Goal: Task Accomplishment & Management: Manage account settings

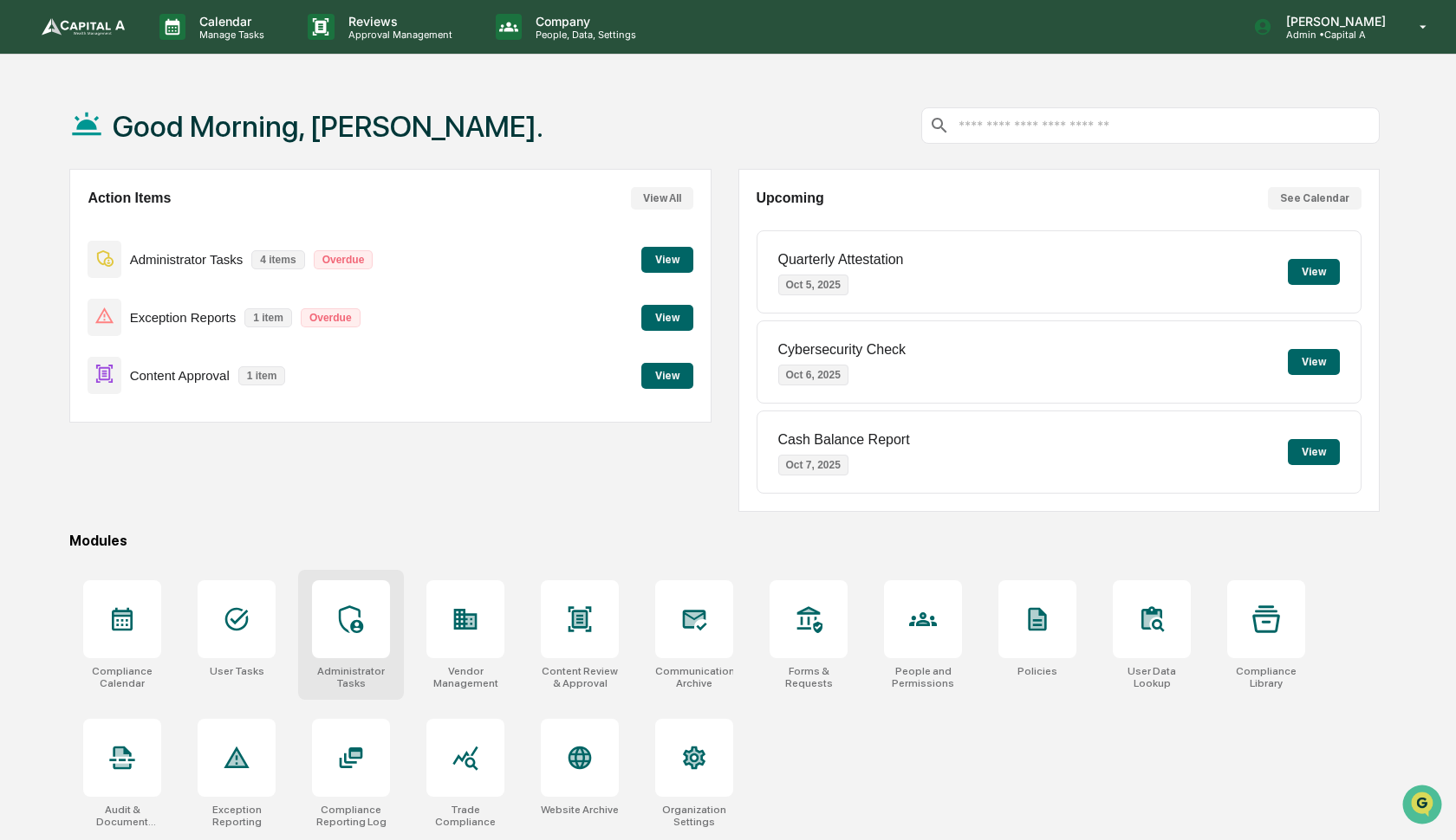
click at [364, 633] on div at bounding box center [350, 619] width 28 height 28
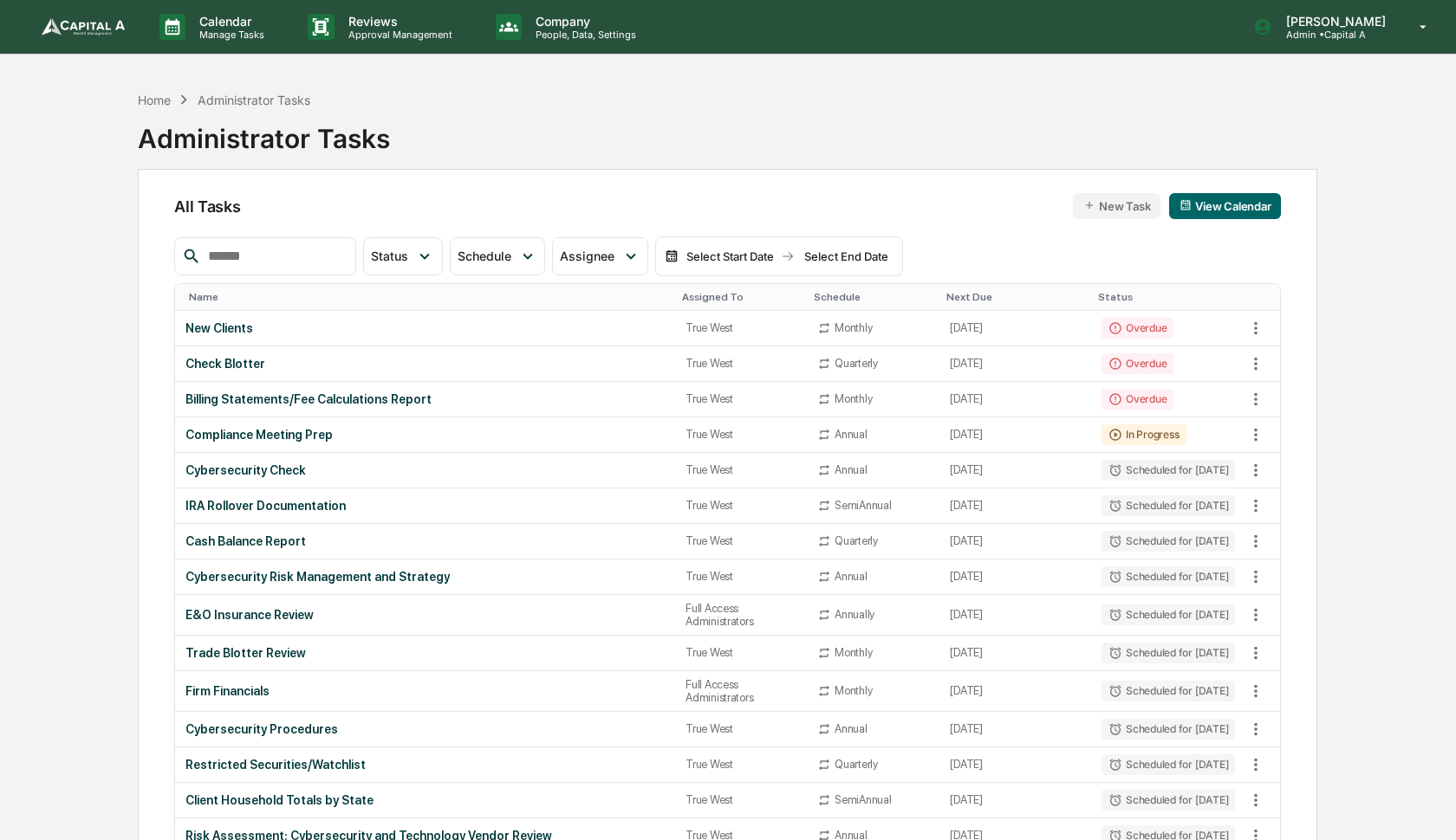
click at [260, 258] on input "text" at bounding box center [275, 256] width 147 height 23
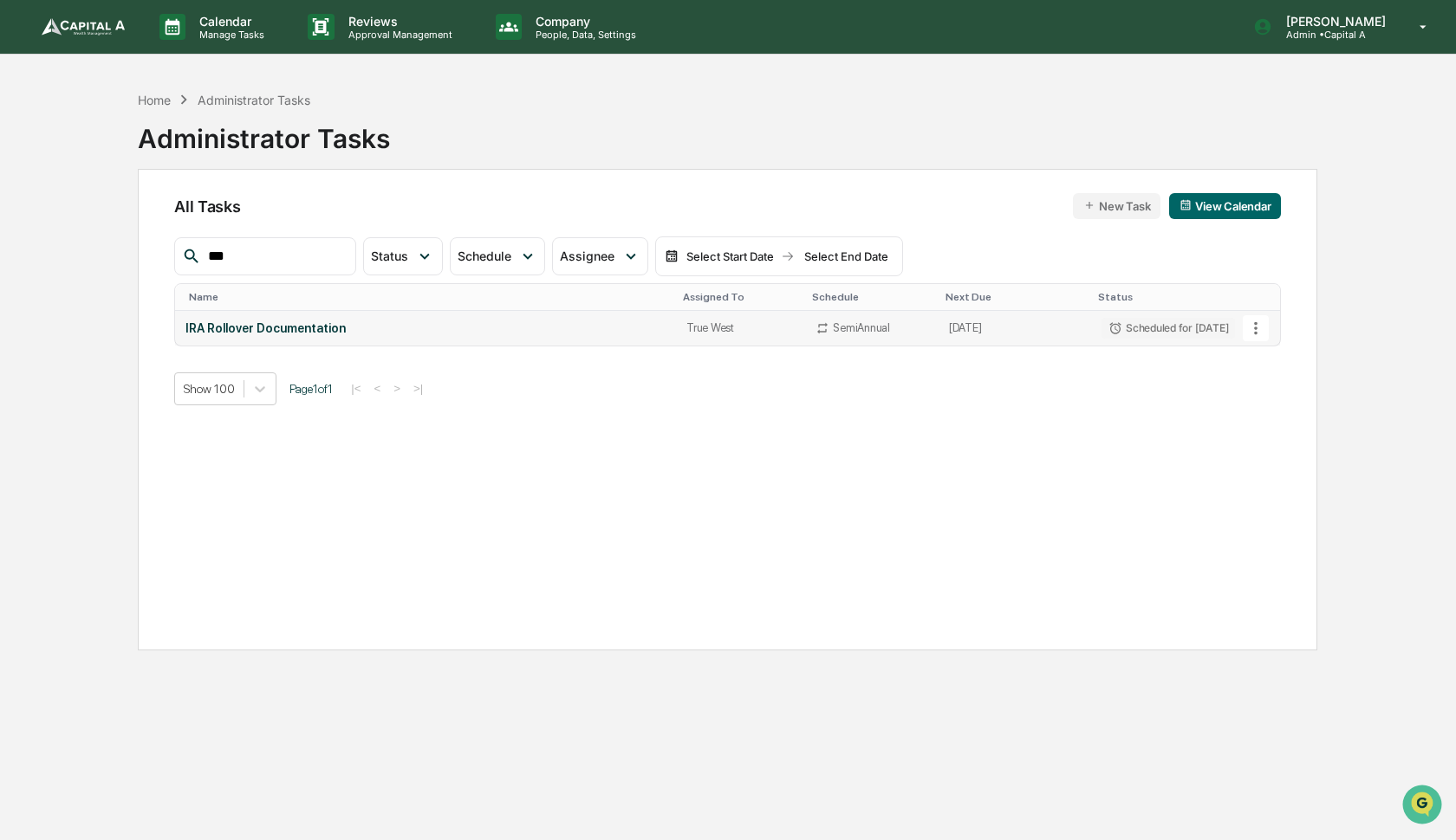
type input "***"
click at [1255, 322] on icon at bounding box center [1256, 328] width 4 height 13
click at [1266, 419] on img at bounding box center [1264, 422] width 14 height 14
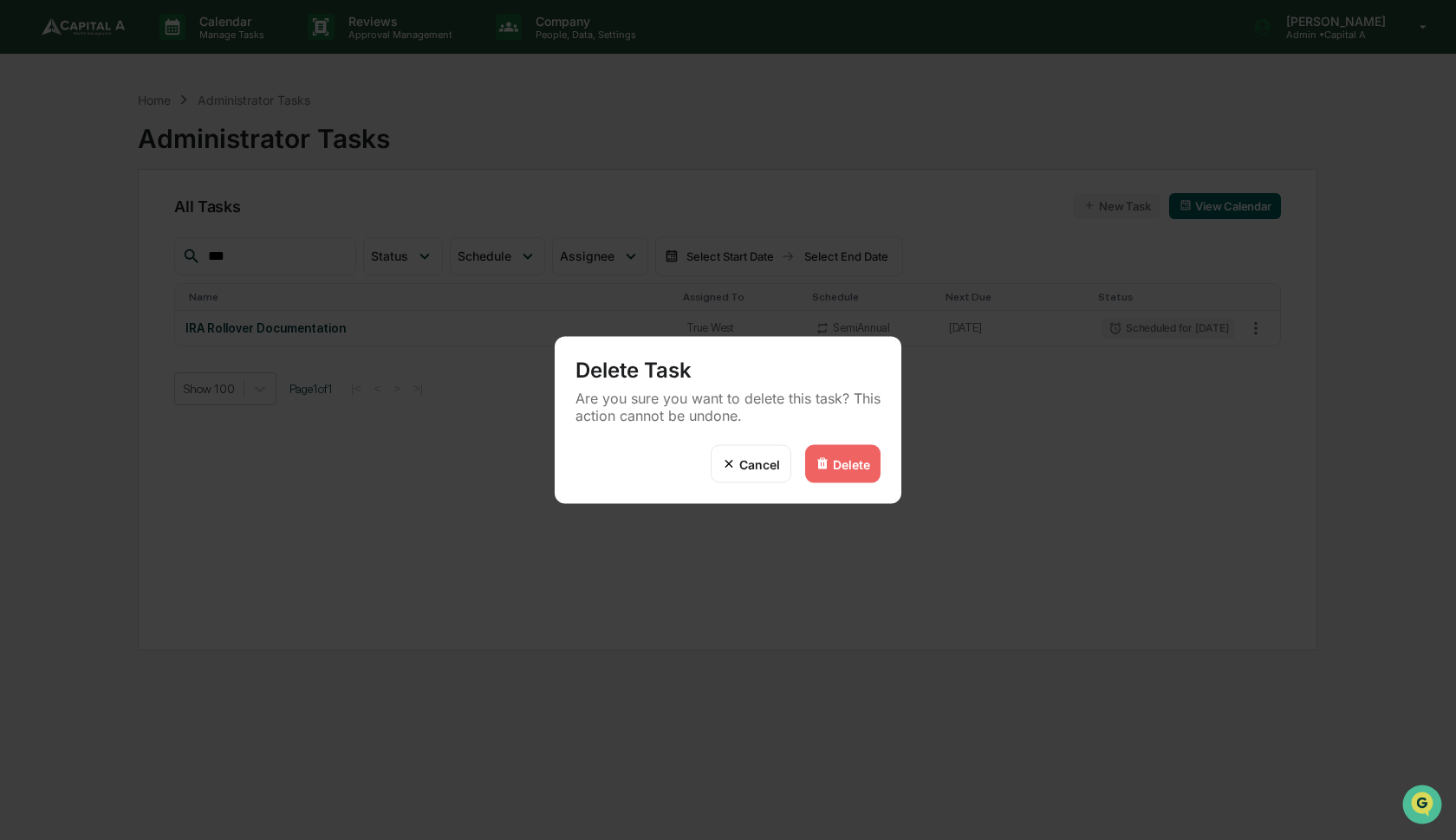
click at [836, 470] on div "Delete" at bounding box center [851, 463] width 37 height 14
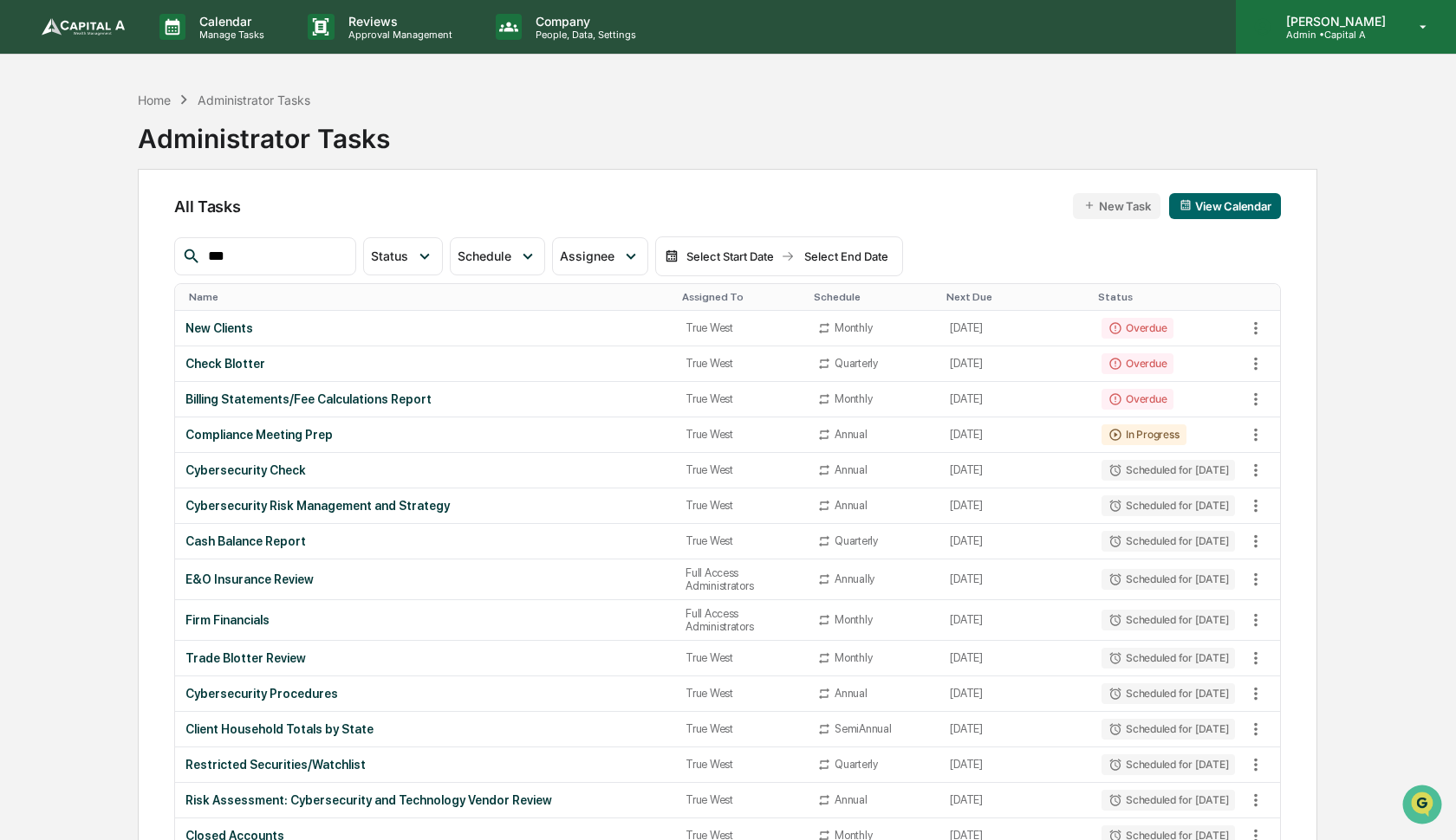
click at [1323, 43] on div "[PERSON_NAME] Admin • Capital A" at bounding box center [1345, 27] width 220 height 53
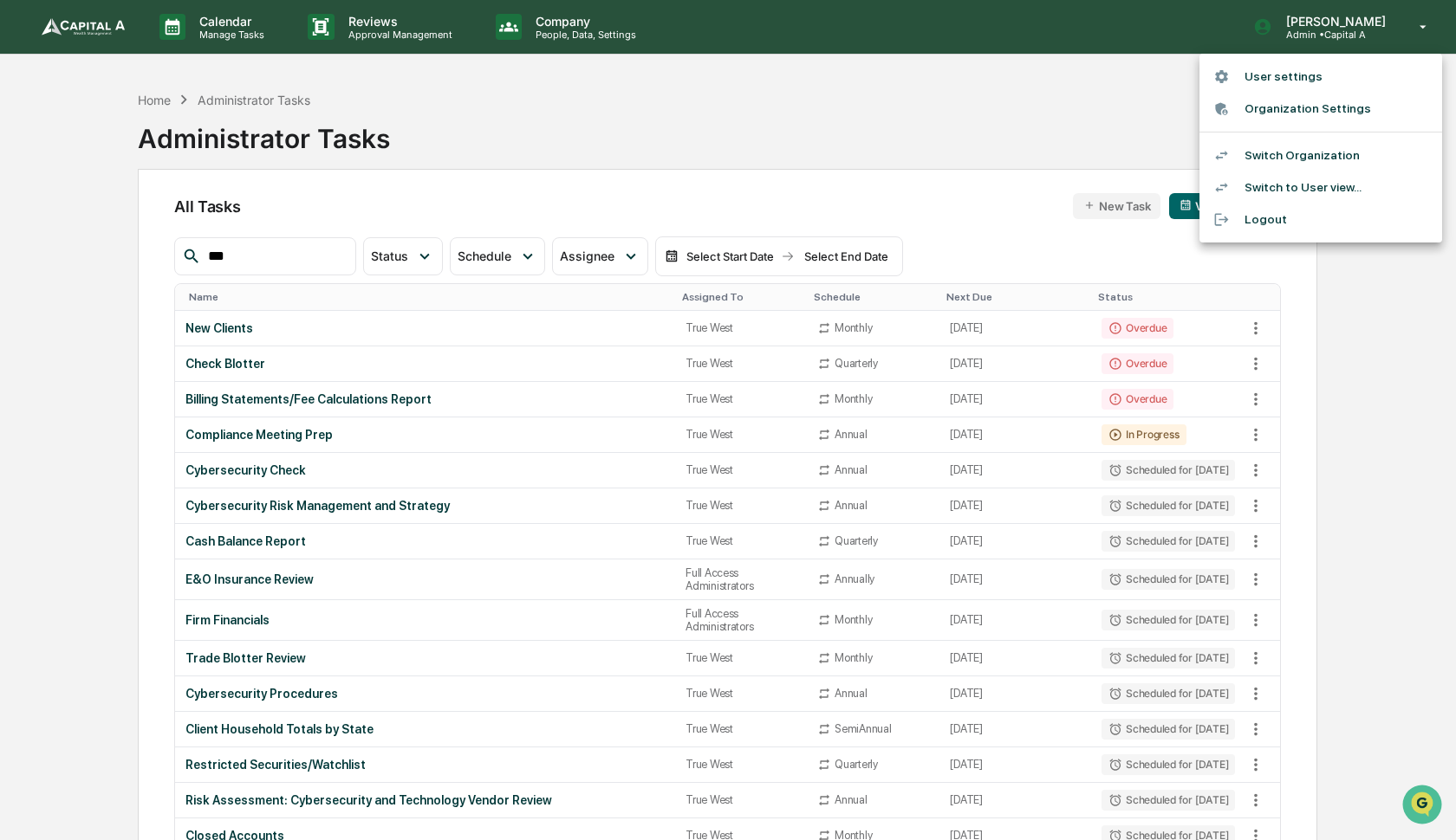
click at [1323, 156] on li "Switch Organization" at bounding box center [1321, 155] width 242 height 32
